Goal: Obtain resource: Download file/media

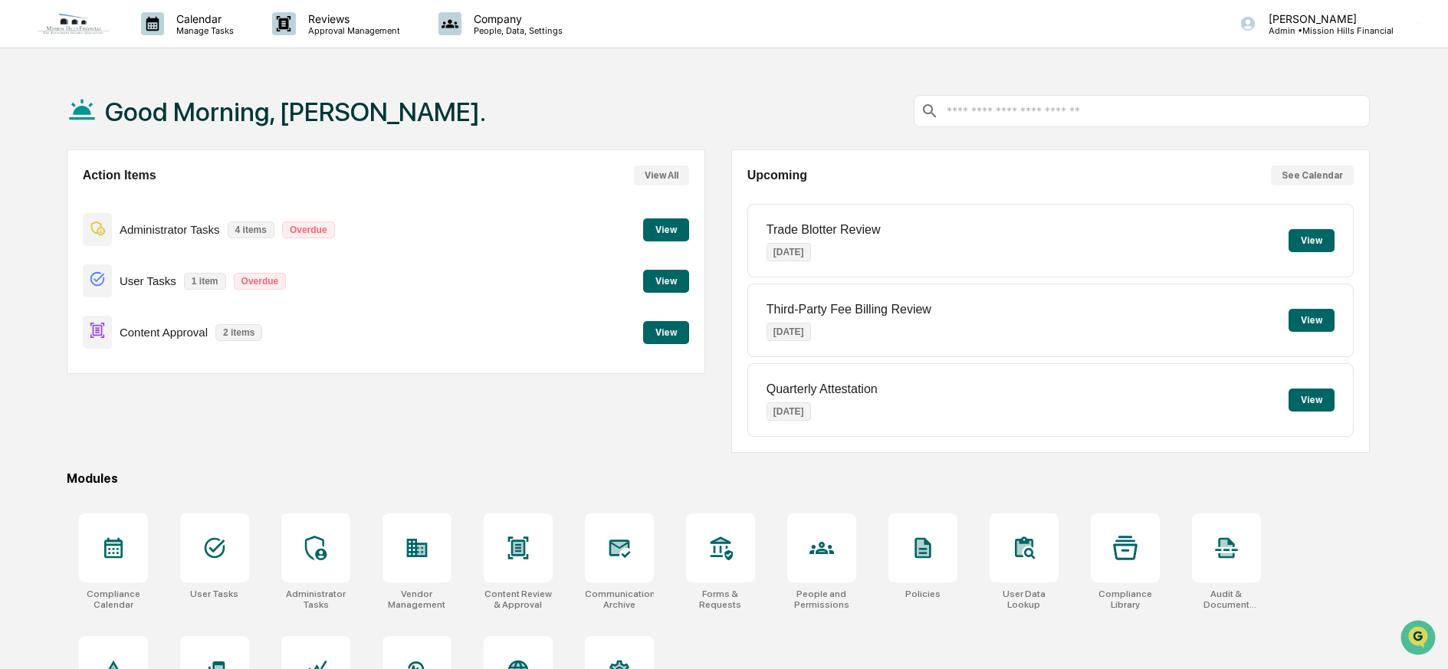
click at [662, 333] on button "View" at bounding box center [666, 332] width 46 height 23
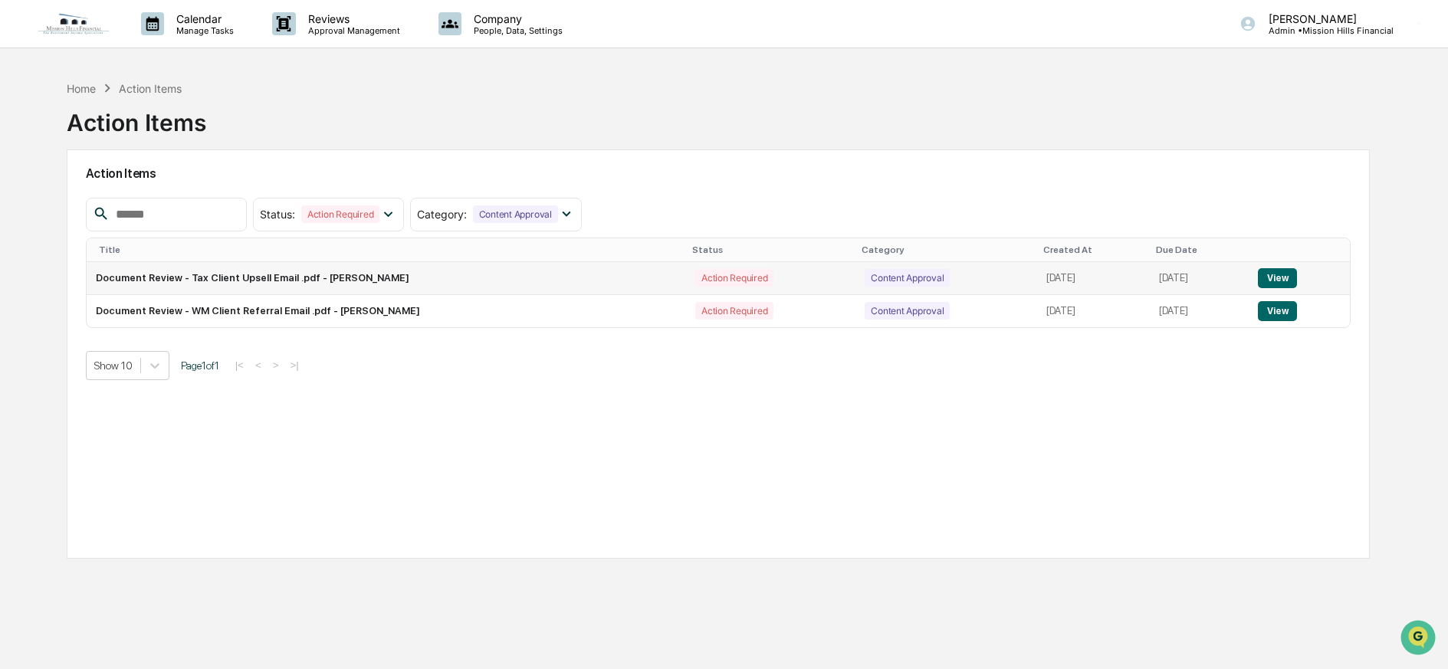
click at [1277, 279] on button "View" at bounding box center [1277, 278] width 39 height 20
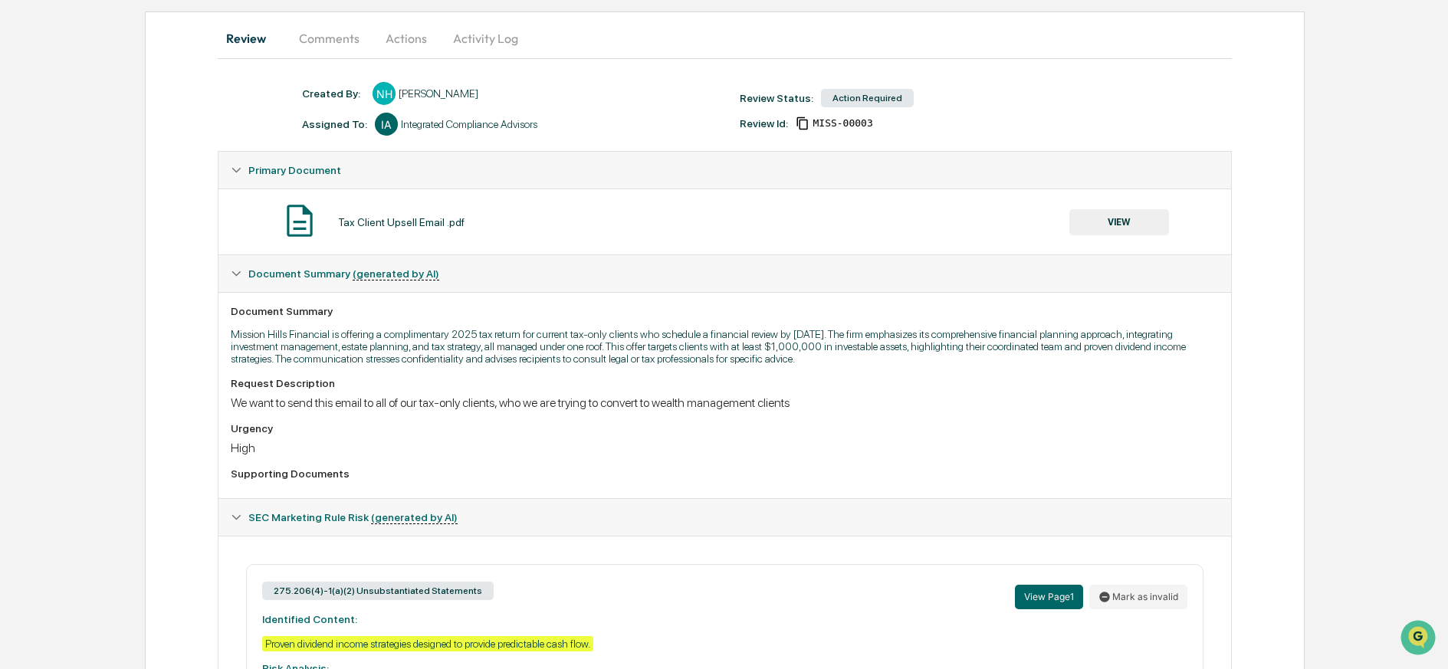
scroll to position [248, 0]
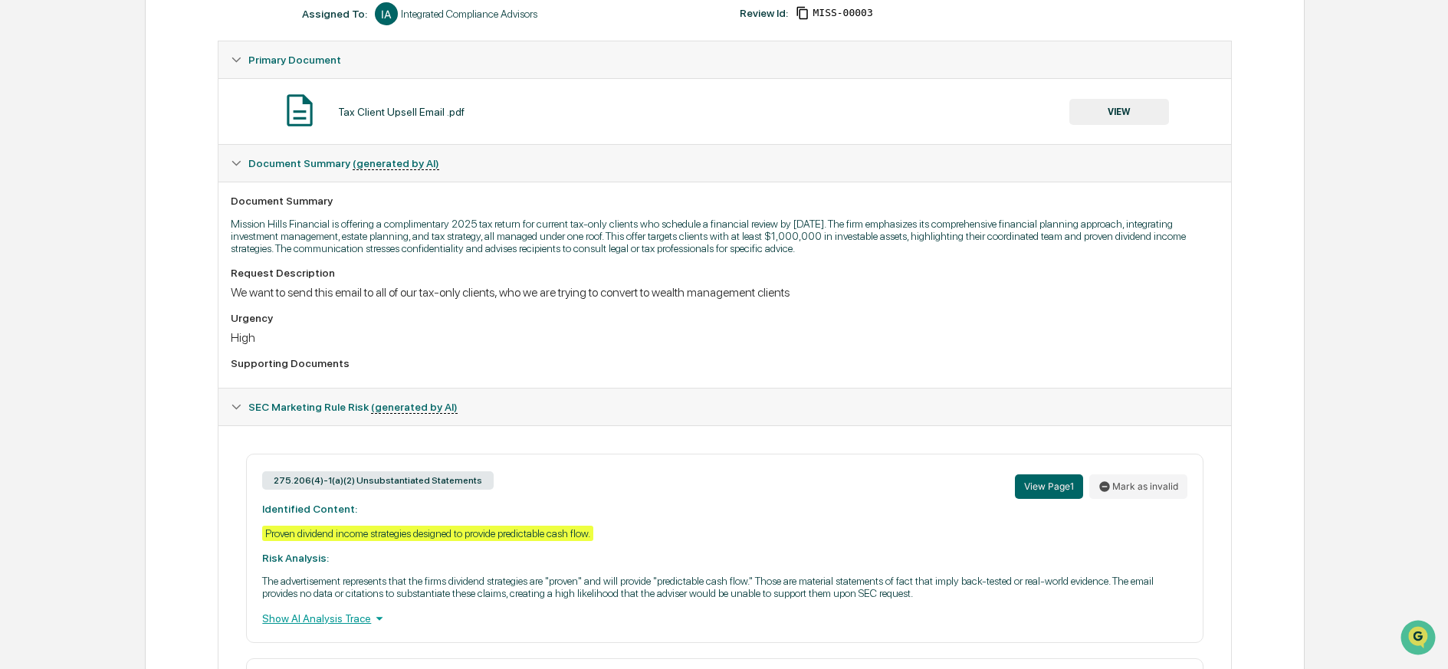
click at [1116, 117] on button "VIEW" at bounding box center [1120, 112] width 100 height 26
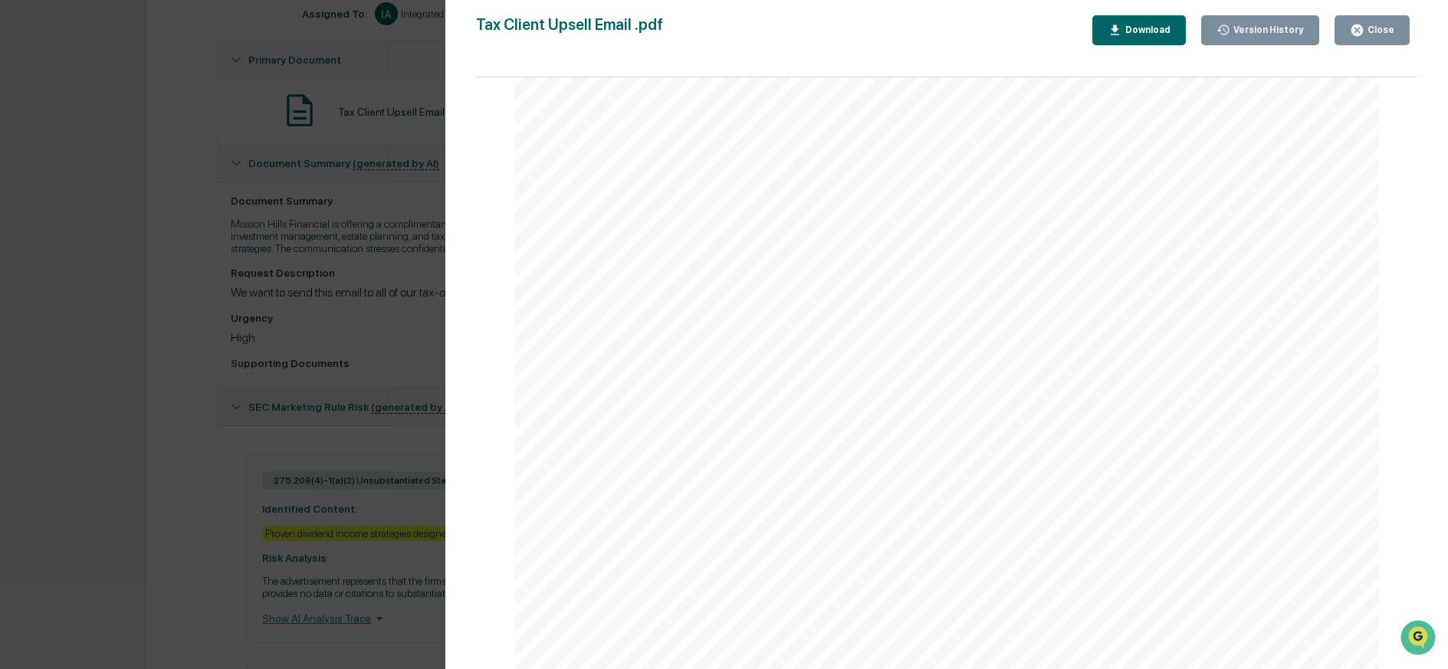
scroll to position [182, 0]
click at [1149, 31] on div "Download" at bounding box center [1147, 30] width 48 height 11
click at [1376, 29] on div "Close" at bounding box center [1380, 30] width 30 height 11
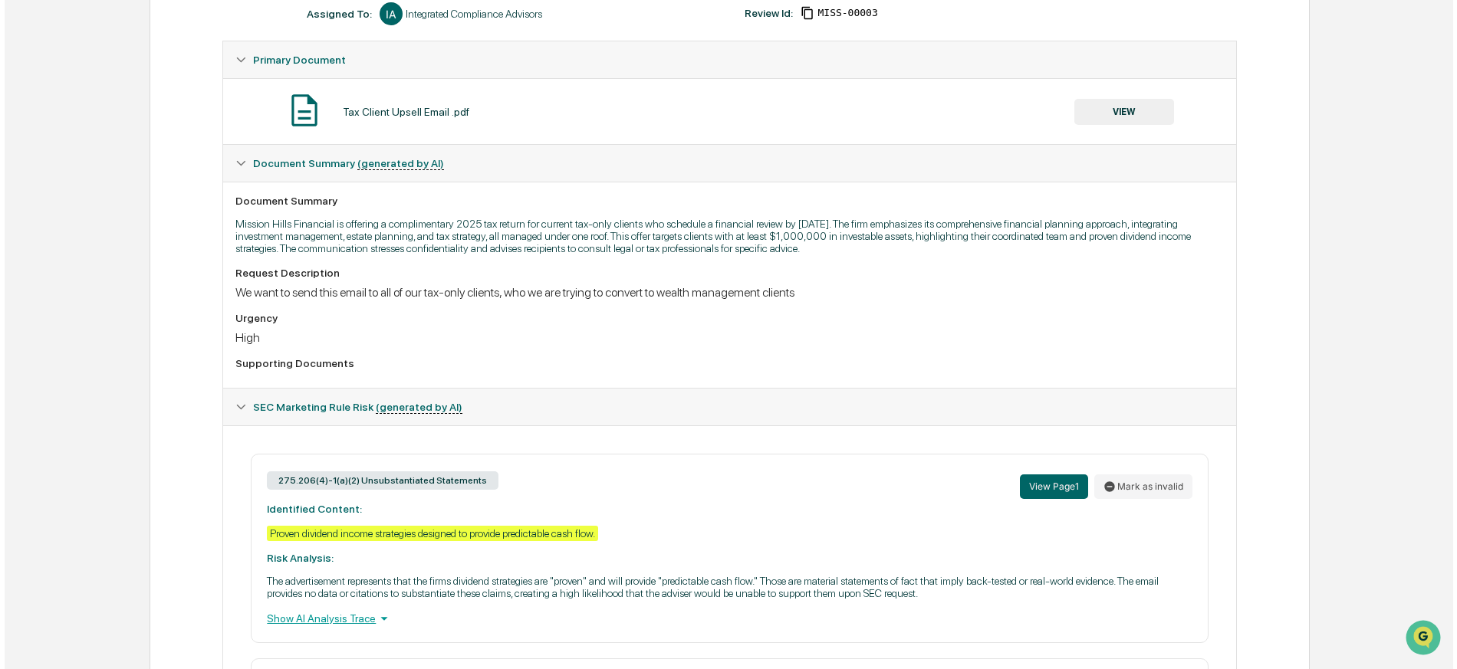
scroll to position [0, 0]
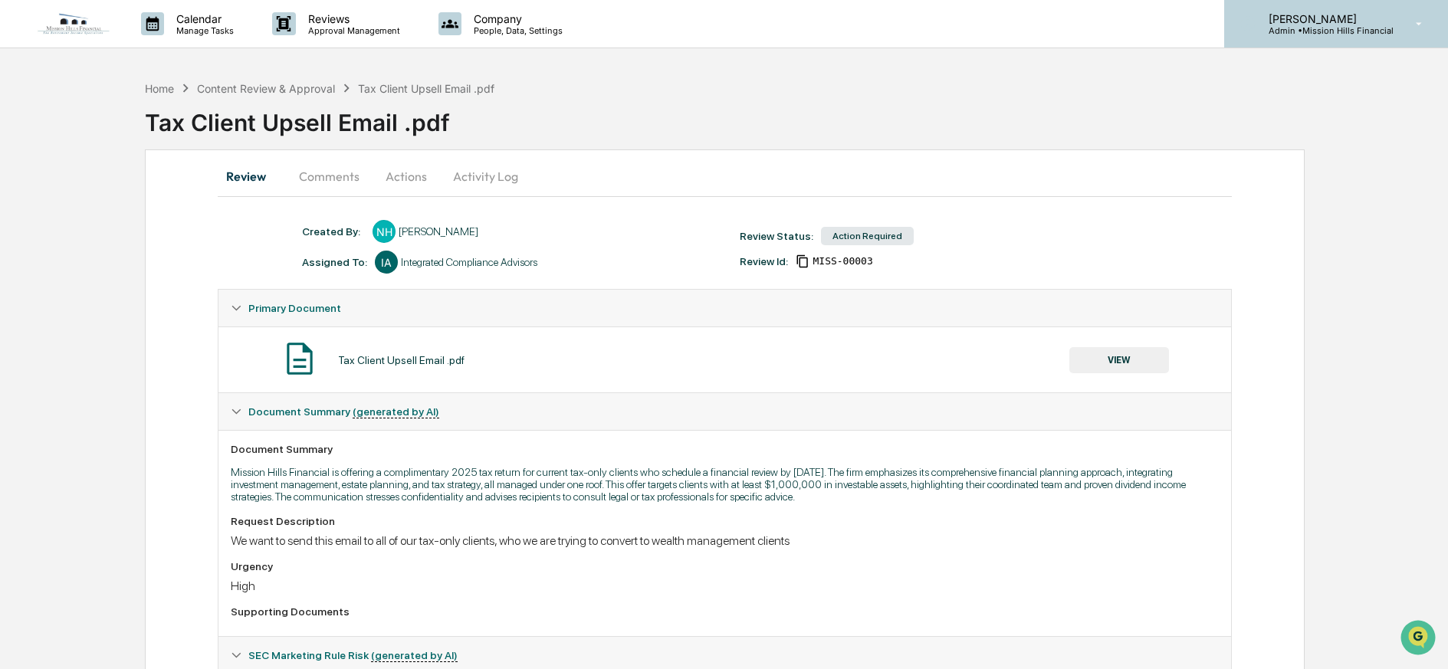
click at [1329, 19] on p "[PERSON_NAME]" at bounding box center [1325, 18] width 137 height 13
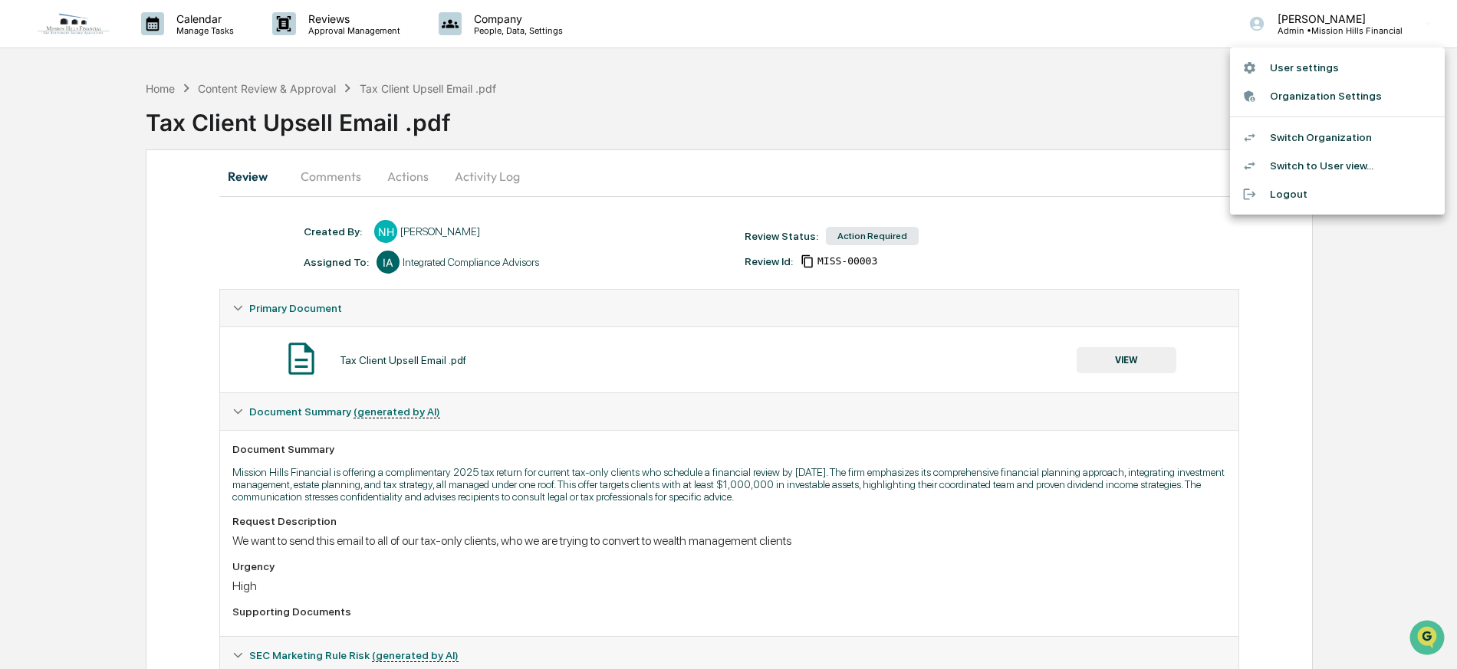
click at [1286, 131] on li "Switch Organization" at bounding box center [1337, 137] width 215 height 28
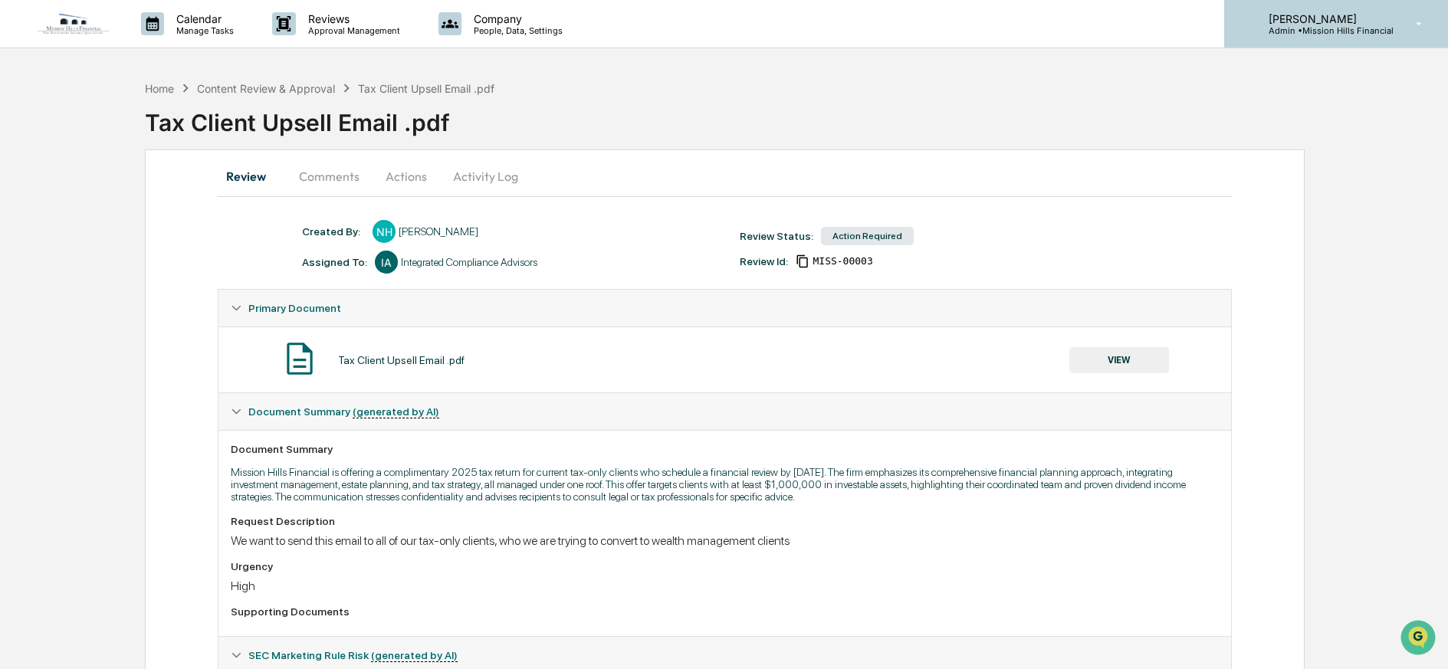
click at [1308, 21] on p "[PERSON_NAME]" at bounding box center [1325, 18] width 137 height 13
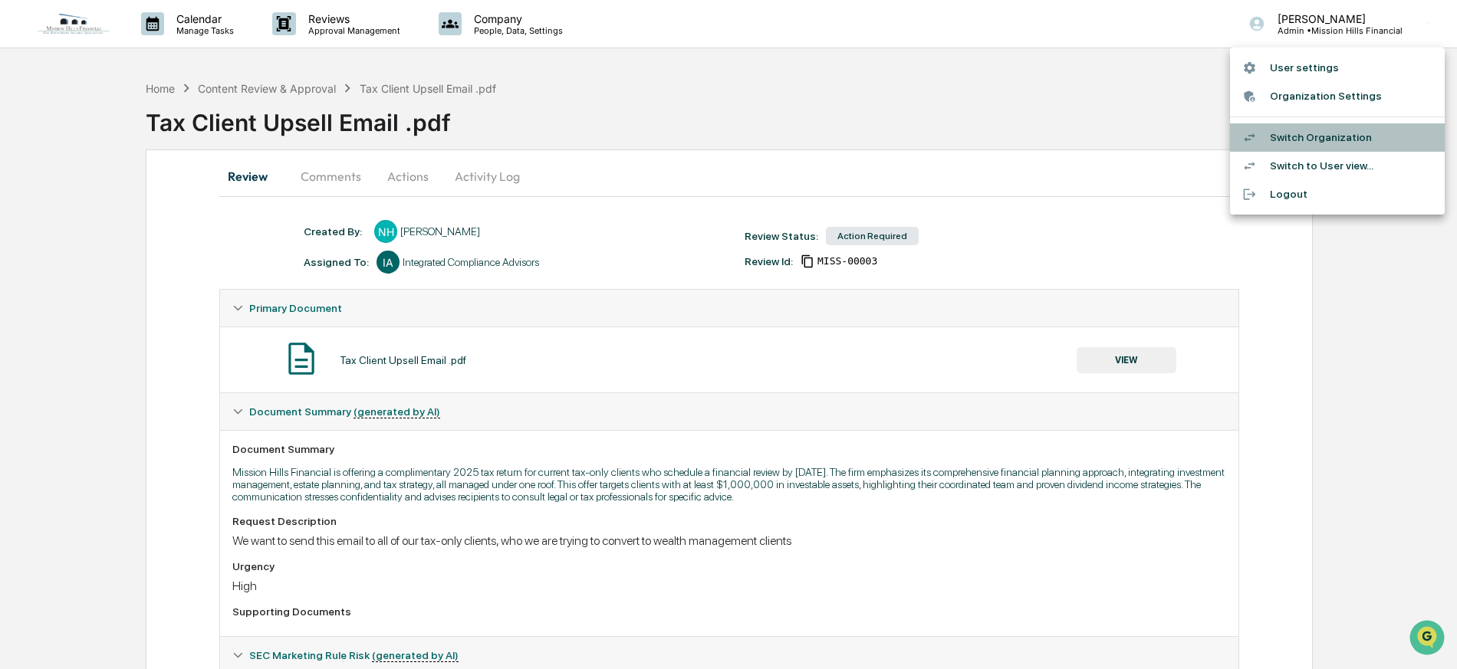
click at [1294, 135] on li "Switch Organization" at bounding box center [1337, 137] width 215 height 28
